Goal: Check status

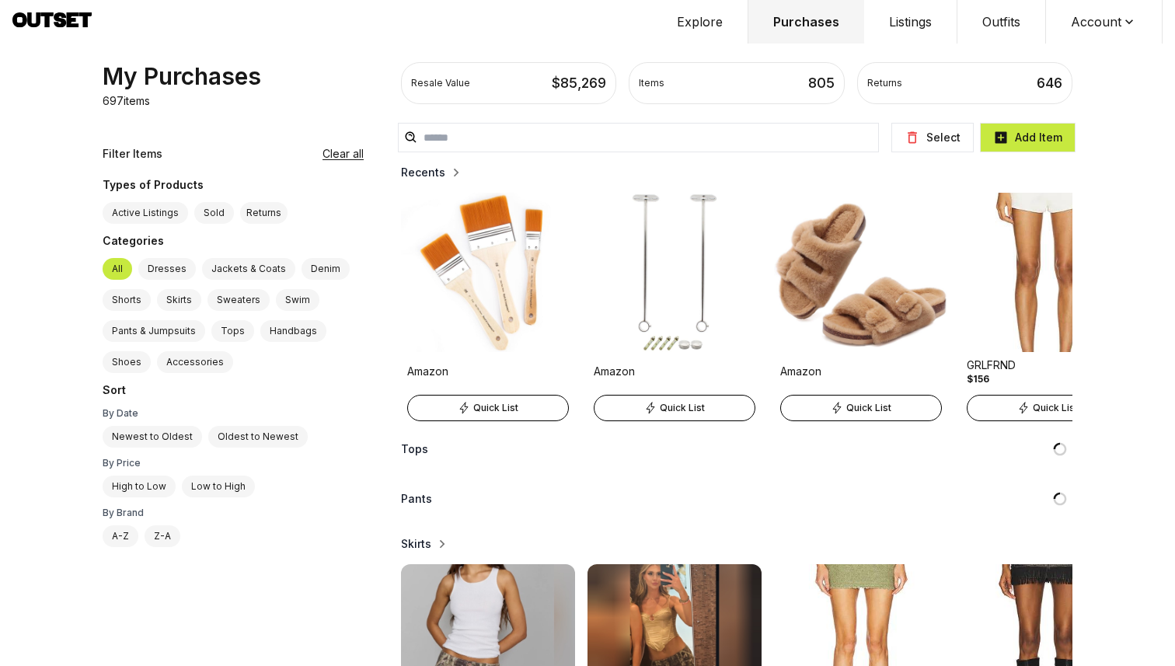
click at [1134, 23] on icon at bounding box center [1129, 22] width 16 height 16
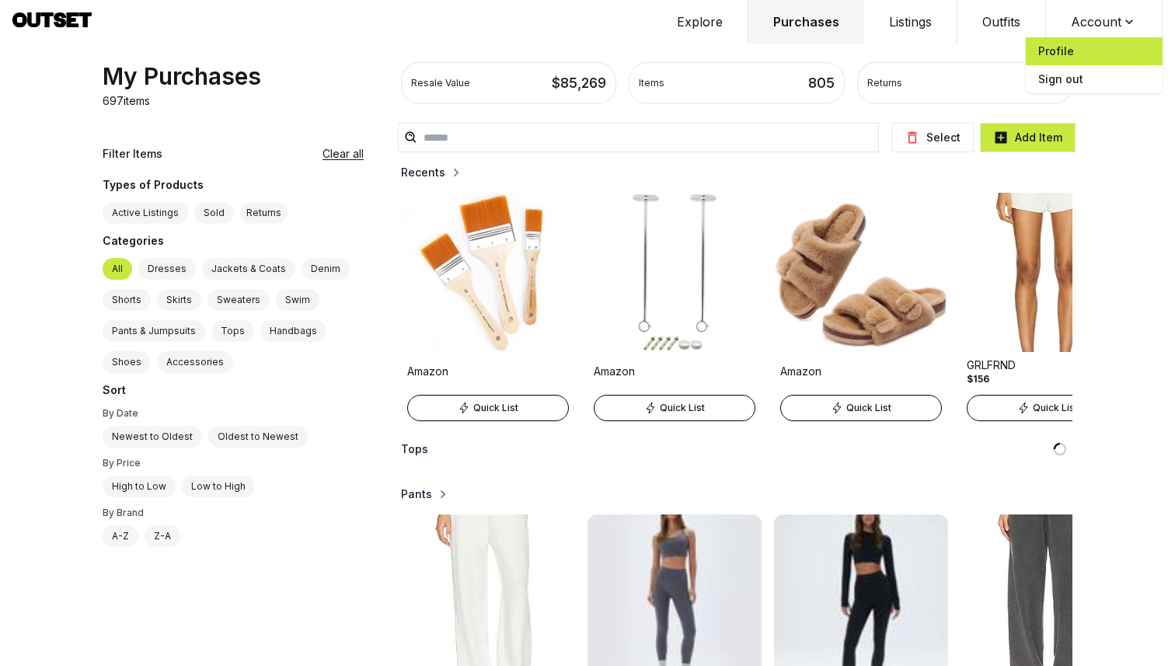
click at [1065, 53] on span "Profile" at bounding box center [1094, 51] width 137 height 28
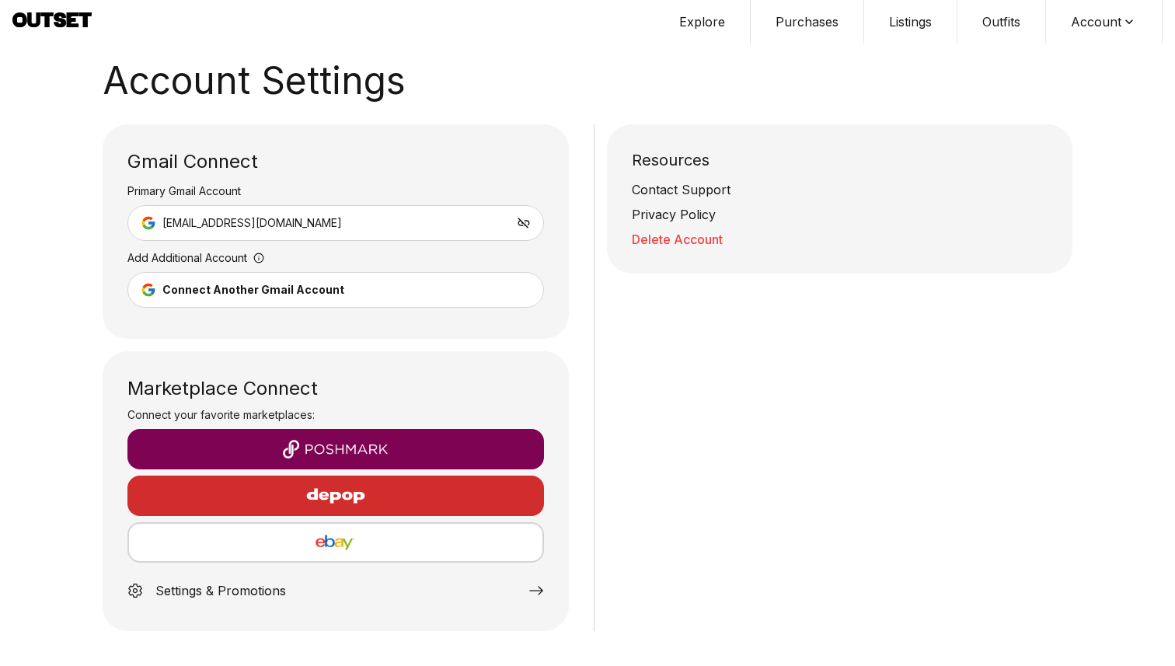
click at [814, 21] on button "Purchases" at bounding box center [807, 22] width 113 height 44
